Goal: Find specific page/section: Find specific page/section

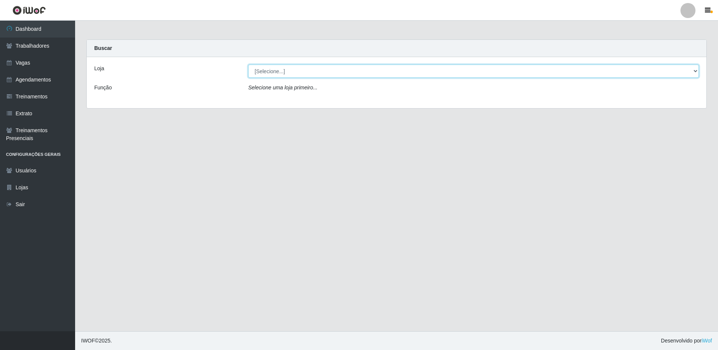
click at [310, 73] on select "[Selecione...] [GEOGRAPHIC_DATA] - [GEOGRAPHIC_DATA]" at bounding box center [473, 71] width 450 height 13
select select "524"
click at [248, 65] on select "[Selecione...] [GEOGRAPHIC_DATA] - [GEOGRAPHIC_DATA]" at bounding box center [473, 71] width 450 height 13
click at [366, 71] on select "[Selecione...] [GEOGRAPHIC_DATA] - [GEOGRAPHIC_DATA]" at bounding box center [473, 71] width 450 height 13
select select "524"
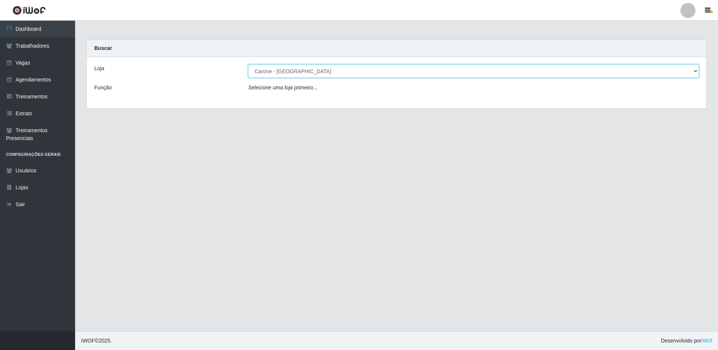
click at [248, 65] on select "[Selecione...] [GEOGRAPHIC_DATA] - [GEOGRAPHIC_DATA]" at bounding box center [473, 71] width 450 height 13
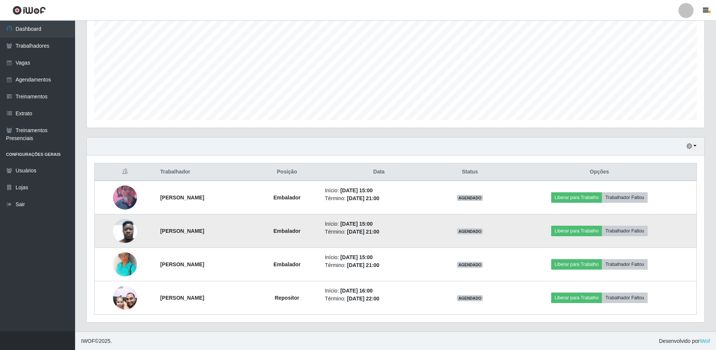
scroll to position [149, 0]
